Goal: Transaction & Acquisition: Purchase product/service

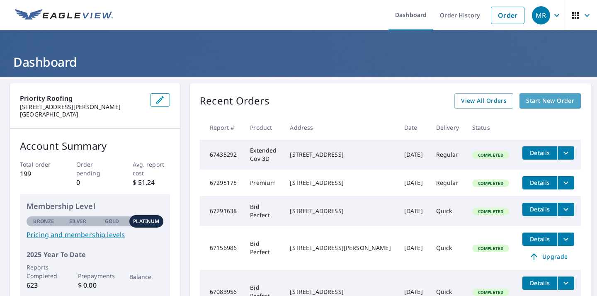
click at [556, 102] on span "Start New Order" at bounding box center [550, 101] width 48 height 10
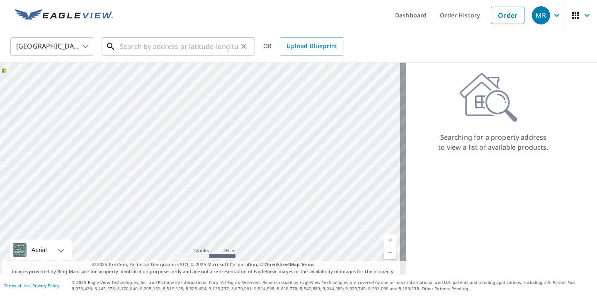
click at [148, 46] on input "text" at bounding box center [179, 46] width 118 height 23
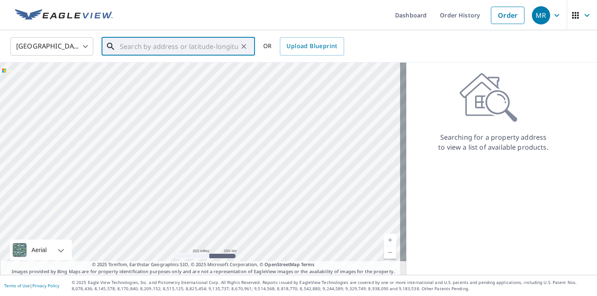
paste input "[STREET_ADDRESS]"
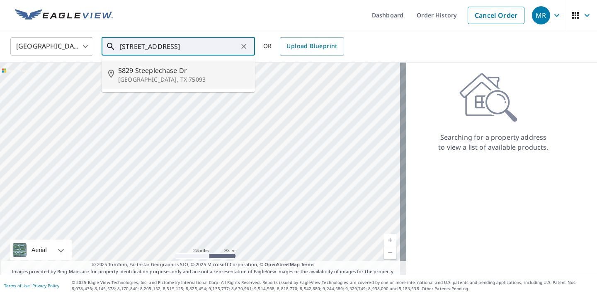
click at [143, 72] on span "5829 Steeplechase Dr" at bounding box center [183, 71] width 130 height 10
type input "[STREET_ADDRESS][PERSON_NAME]"
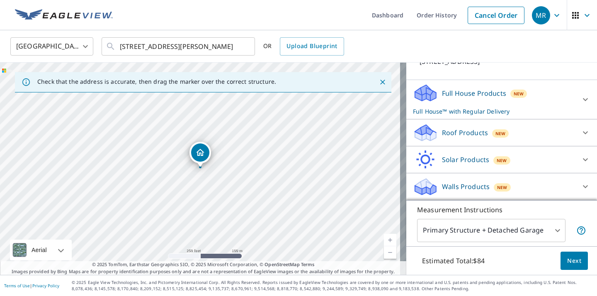
scroll to position [15, 0]
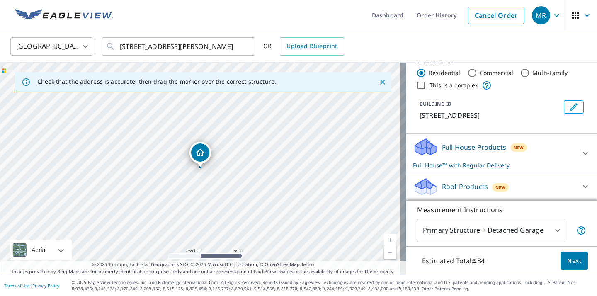
click at [462, 149] on p "Full House Products" at bounding box center [474, 147] width 64 height 10
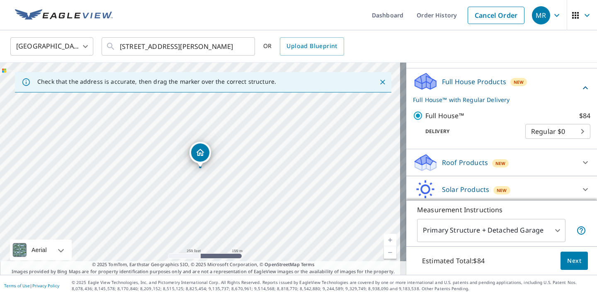
scroll to position [110, 0]
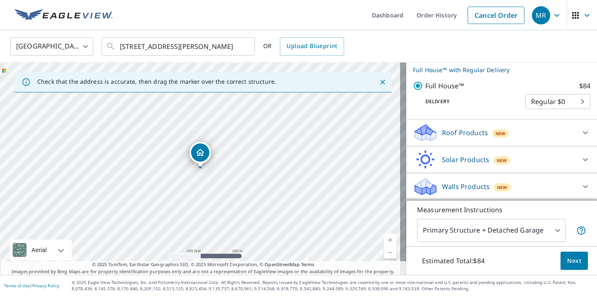
click at [464, 134] on p "Roof Products" at bounding box center [465, 133] width 46 height 10
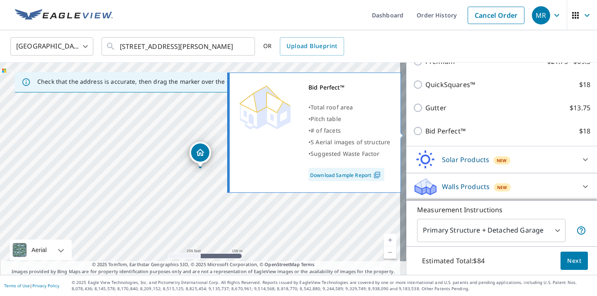
scroll to position [131, 0]
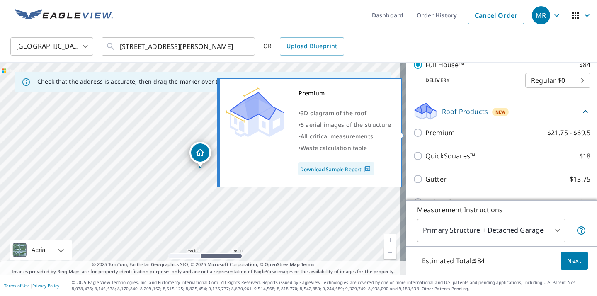
click at [413, 133] on input "Premium $21.75 - $69.5" at bounding box center [419, 133] width 12 height 10
checkbox input "true"
checkbox input "false"
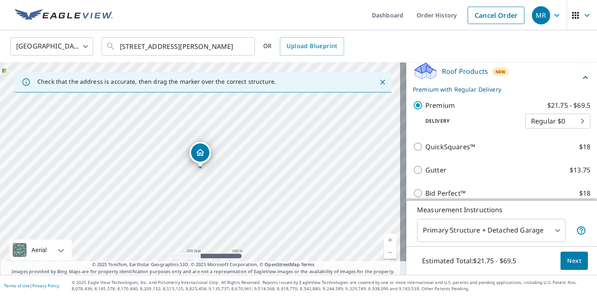
scroll to position [202, 0]
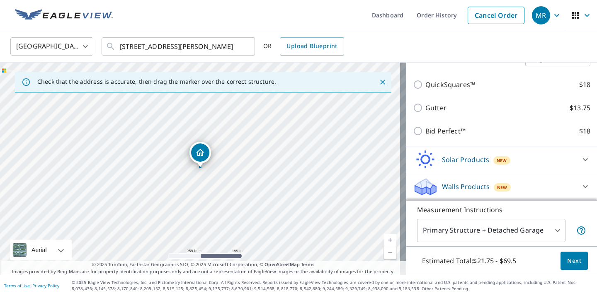
click at [571, 262] on span "Next" at bounding box center [574, 261] width 14 height 10
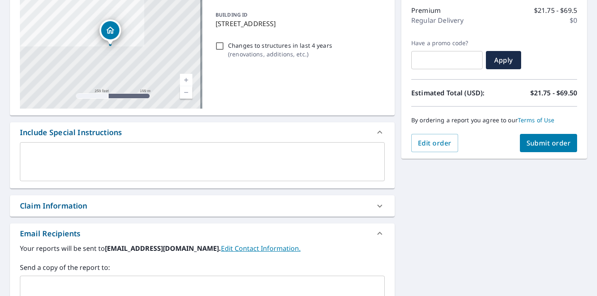
scroll to position [211, 0]
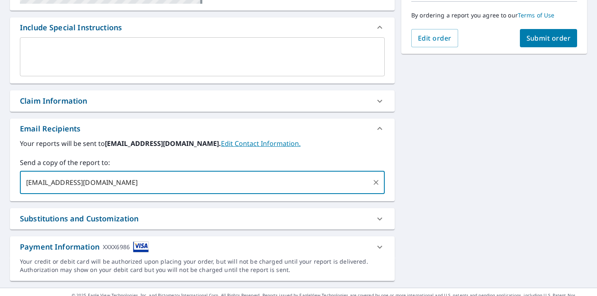
type input "[EMAIL_ADDRESS][DOMAIN_NAME]"
click at [551, 35] on span "Submit order" at bounding box center [549, 38] width 44 height 9
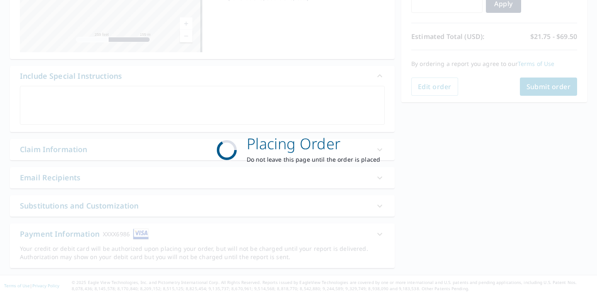
scroll to position [162, 0]
